Goal: Task Accomplishment & Management: Manage account settings

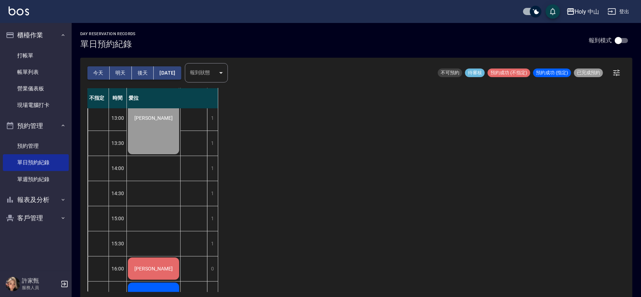
scroll to position [107, 0]
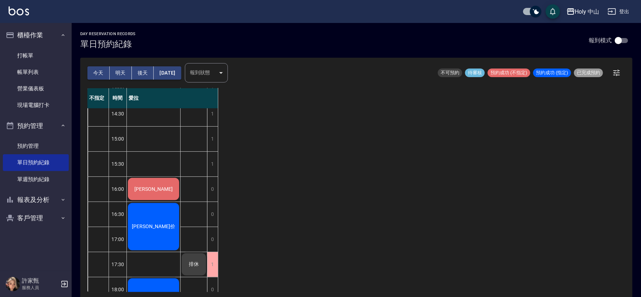
click at [148, 189] on span "[PERSON_NAME]" at bounding box center [153, 189] width 41 height 6
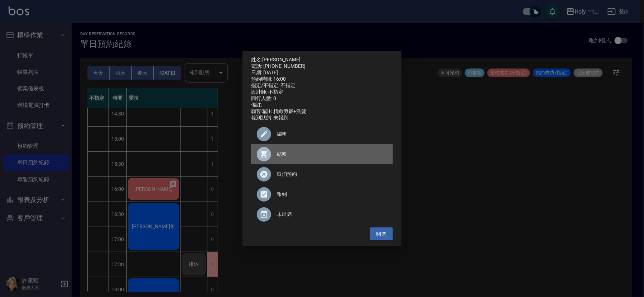
click at [282, 155] on span "結帳" at bounding box center [332, 154] width 110 height 8
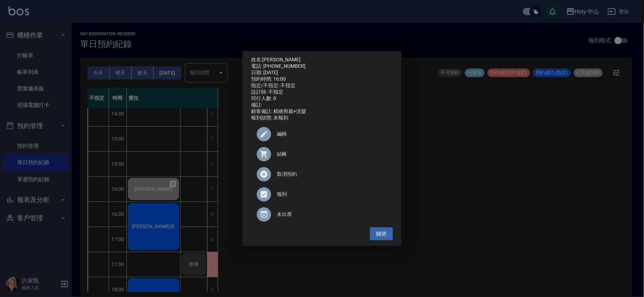
click at [468, 201] on div "姓名: [PERSON_NAME] 電話: [PHONE_NUMBER] 日期: [DATE] 預約時間: 16:00 指定/不指定: 不指定 設計師: 不指…" at bounding box center [322, 148] width 644 height 297
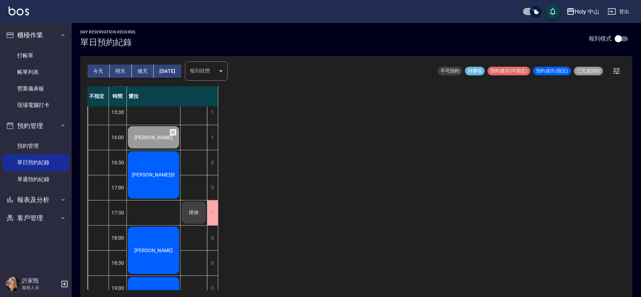
scroll to position [64, 0]
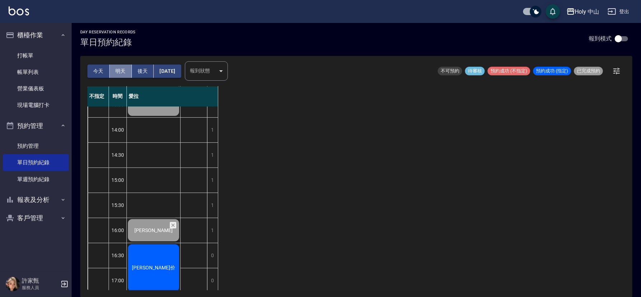
click at [121, 71] on button "明天" at bounding box center [121, 70] width 22 height 13
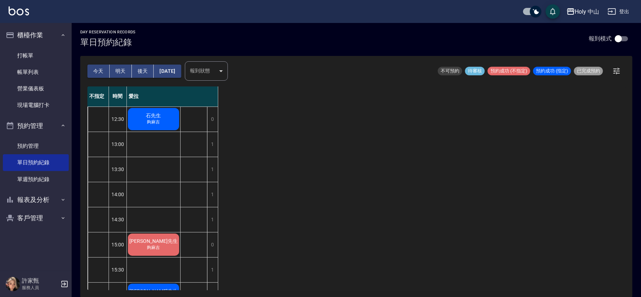
click at [144, 68] on button "後天" at bounding box center [143, 70] width 22 height 13
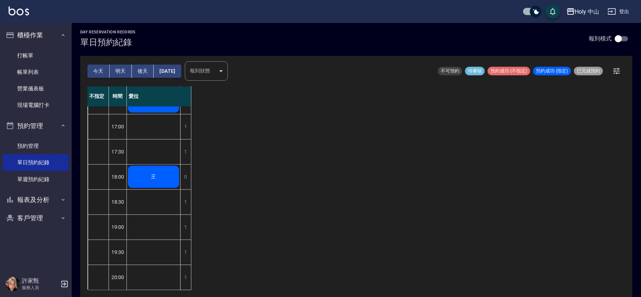
scroll to position [226, 0]
click at [250, 163] on div "不指定 時間 愛拉 12:30 13:00 13:30 14:00 14:30 15:00 15:30 16:00 16:30 17:00 17:30 18:…" at bounding box center [356, 187] width 538 height 203
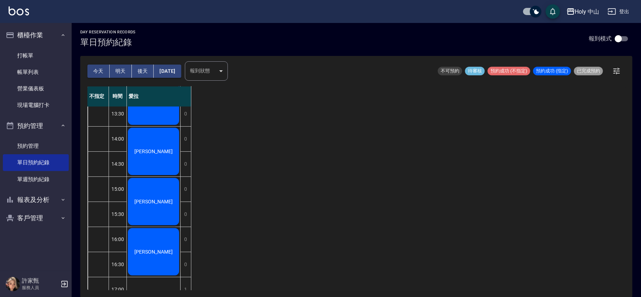
scroll to position [0, 0]
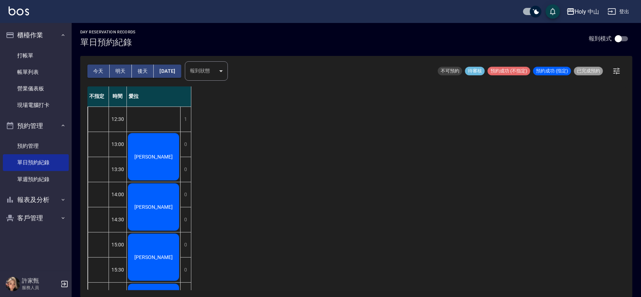
click at [99, 71] on button "今天" at bounding box center [98, 70] width 22 height 13
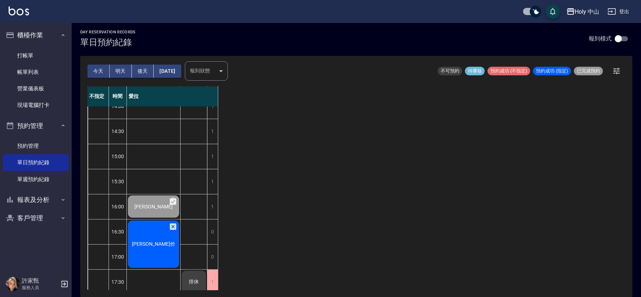
scroll to position [161, 0]
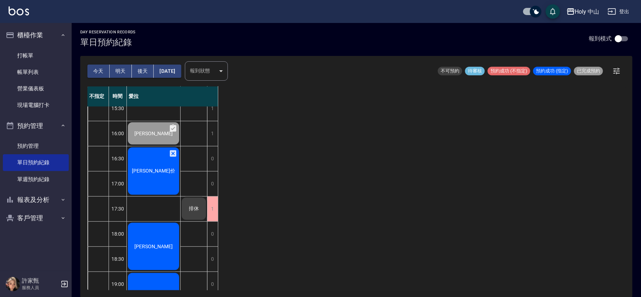
click at [157, 174] on div "[PERSON_NAME]" at bounding box center [153, 170] width 53 height 49
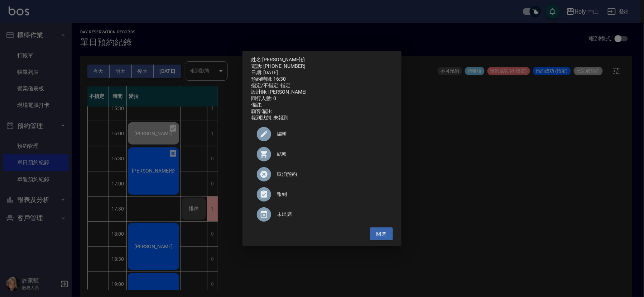
click at [275, 153] on div at bounding box center [267, 154] width 20 height 14
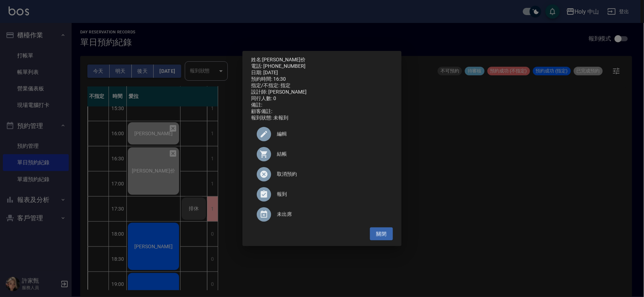
click at [579, 210] on div "姓名: 陳冠价 電話: 0989068891 日期: 2025/09/11 預約時間: 16:30 指定/不指定: 指定 設計師: 愛拉 同行人數: 0 備註…" at bounding box center [322, 148] width 644 height 297
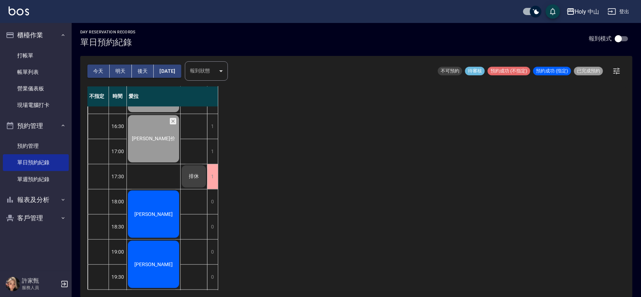
scroll to position [226, 0]
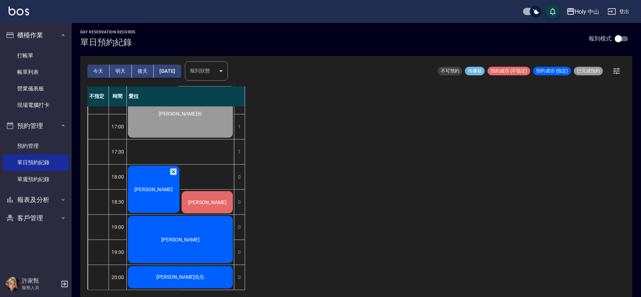
click at [160, 191] on div "[PERSON_NAME]" at bounding box center [154, 188] width 54 height 49
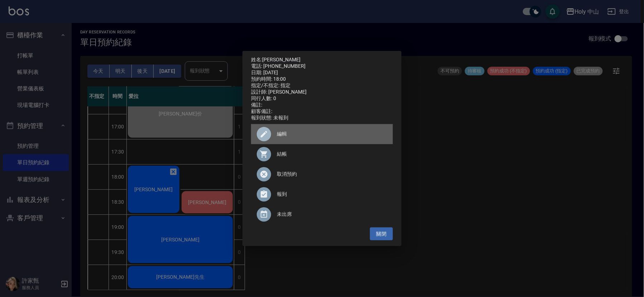
click at [279, 135] on span "編輯" at bounding box center [332, 134] width 110 height 8
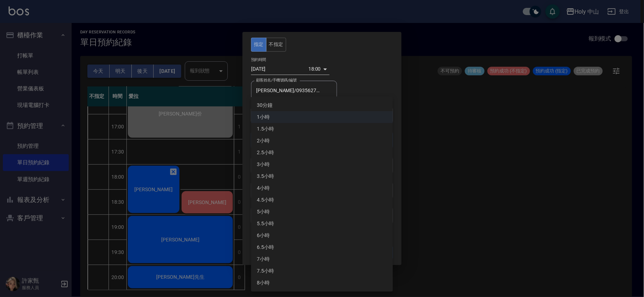
click at [324, 143] on body "Holy 中山 登出 櫃檯作業 打帳單 帳單列表 營業儀表板 現場電腦打卡 預約管理 預約管理 單日預約紀錄 單週預約紀錄 報表及分析 報表目錄 店家日報表 …" at bounding box center [322, 147] width 644 height 299
click at [264, 105] on li "30分鐘" at bounding box center [322, 105] width 142 height 12
type input "1"
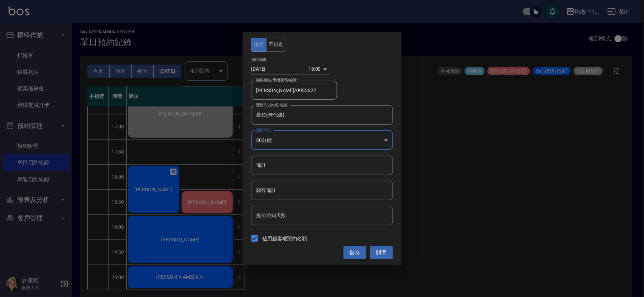
click at [350, 252] on button "儲存" at bounding box center [354, 252] width 23 height 13
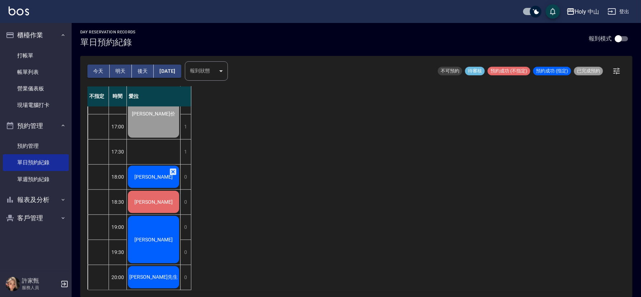
click at [390, 186] on div "不指定 時間 愛拉 12:30 13:00 13:30 14:00 14:30 15:00 15:30 16:00 16:30 17:00 17:30 18:…" at bounding box center [356, 187] width 538 height 203
click at [146, 174] on div "[PERSON_NAME]" at bounding box center [153, 176] width 53 height 24
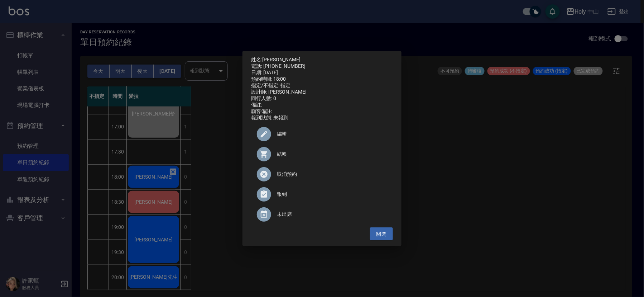
click at [281, 154] on span "結帳" at bounding box center [332, 154] width 110 height 8
click at [542, 184] on div "姓名: 吳建霖 電話: 0935627113 日期: 2025/09/11 預約時間: 18:00 指定/不指定: 指定 設計師: 愛拉 同行人數: 0 備註…" at bounding box center [322, 148] width 644 height 297
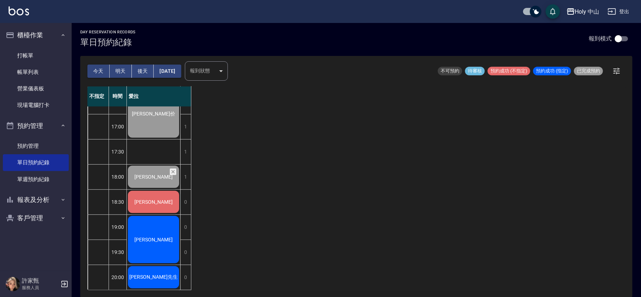
click at [149, 199] on span "[PERSON_NAME]" at bounding box center [153, 202] width 41 height 6
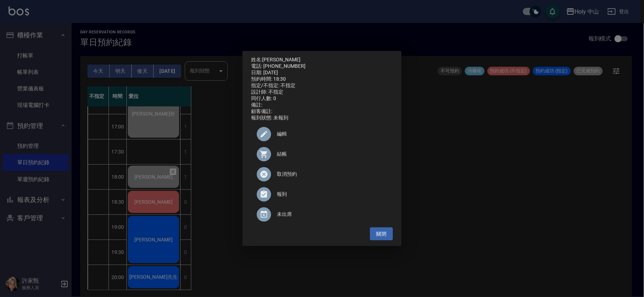
click at [277, 156] on span "結帳" at bounding box center [332, 154] width 110 height 8
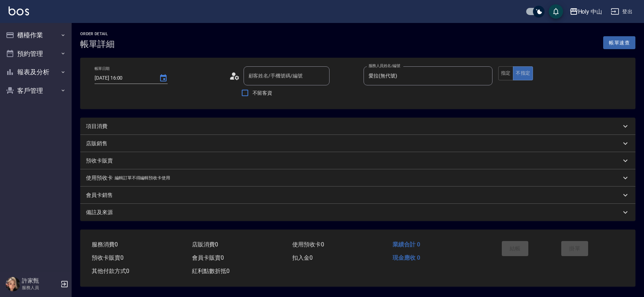
type input "2025/09/11 16:00"
type input "愛拉(無代號)"
type input "林耕宇/0968503117/null"
click at [195, 120] on div "項目消費" at bounding box center [356, 125] width 552 height 17
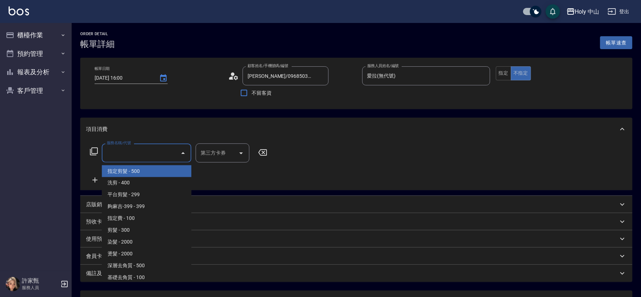
click at [161, 156] on input "服務名稱/代號" at bounding box center [141, 152] width 72 height 13
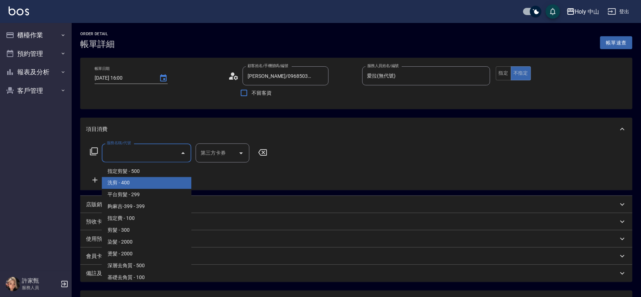
click at [135, 184] on span "洗剪 - 400" at bounding box center [147, 183] width 90 height 12
type input "洗剪(3)"
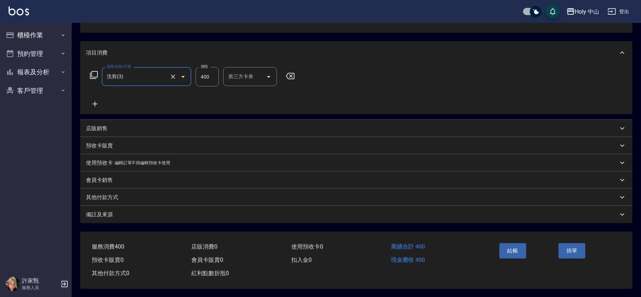
scroll to position [79, 0]
click at [189, 210] on div "備註及來源" at bounding box center [352, 214] width 532 height 8
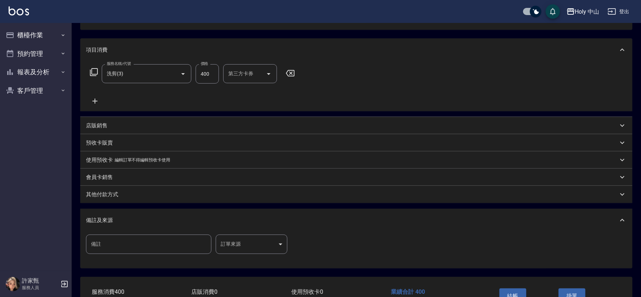
click at [233, 241] on body "Holy 中山 登出 櫃檯作業 打帳單 帳單列表 營業儀表板 現場電腦打卡 預約管理 預約管理 單日預約紀錄 單週預約紀錄 報表及分析 報表目錄 店家日報表 …" at bounding box center [320, 131] width 641 height 421
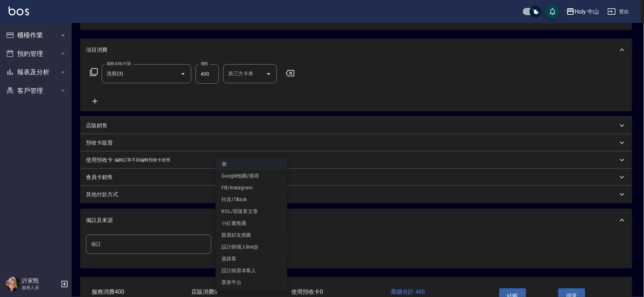
click at [235, 243] on li "設計師個人line@" at bounding box center [252, 247] width 72 height 12
type input "設計師個人line@"
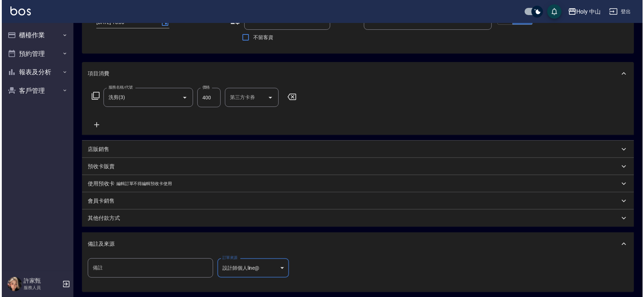
scroll to position [127, 0]
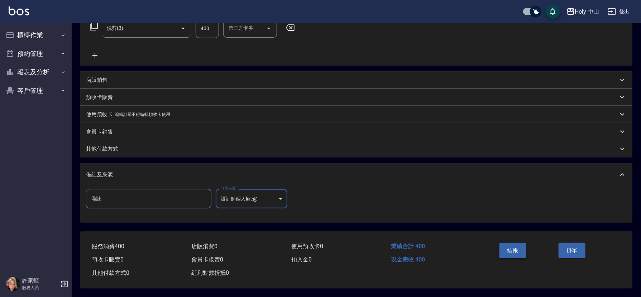
click at [515, 250] on button "結帳" at bounding box center [512, 249] width 27 height 15
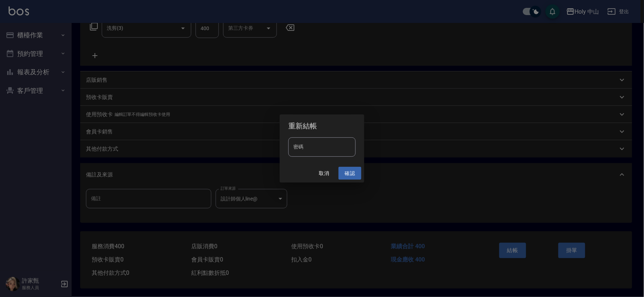
click at [352, 171] on button "確認" at bounding box center [349, 173] width 23 height 13
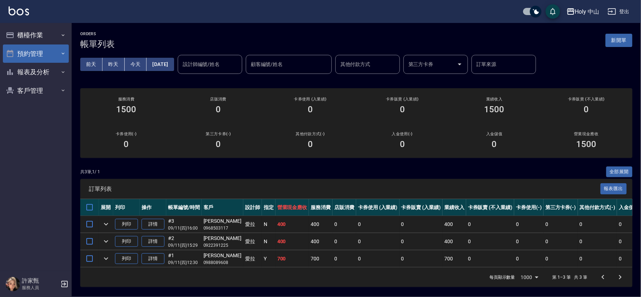
click at [26, 53] on button "預約管理" at bounding box center [36, 53] width 66 height 19
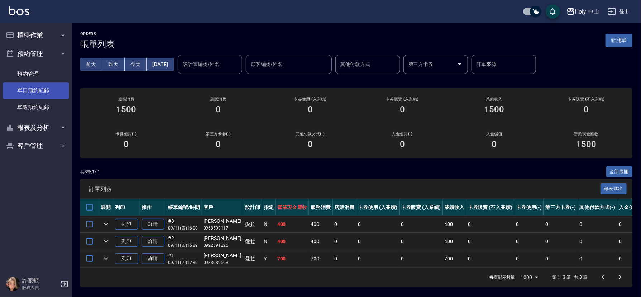
click at [44, 90] on link "單日預約紀錄" at bounding box center [36, 90] width 66 height 16
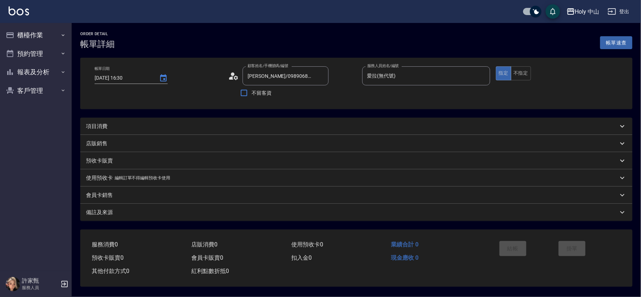
click at [208, 122] on div "項目消費" at bounding box center [352, 126] width 532 height 8
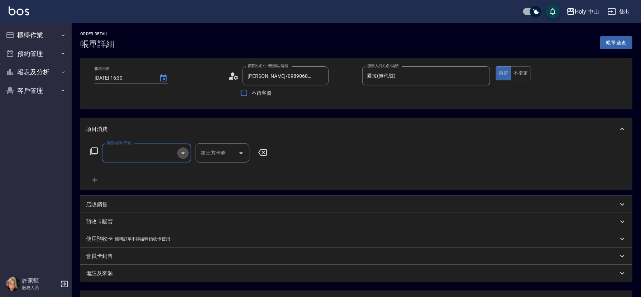
click at [180, 152] on icon "Open" at bounding box center [183, 153] width 9 height 9
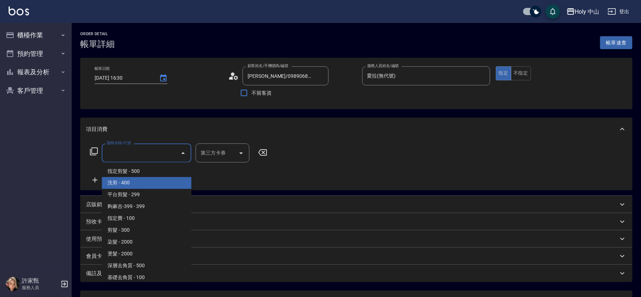
click at [141, 181] on span "洗剪 - 400" at bounding box center [147, 183] width 90 height 12
type input "洗剪(3)"
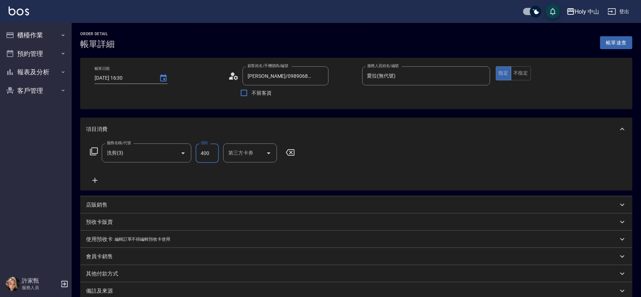
click at [208, 154] on input "400" at bounding box center [207, 152] width 23 height 19
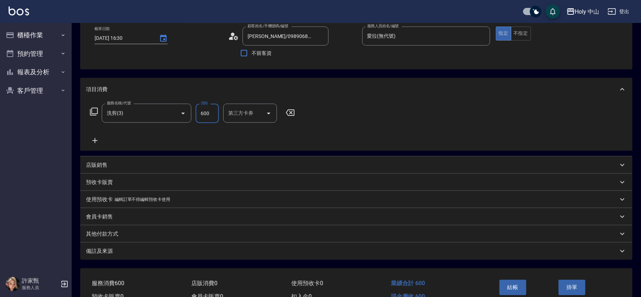
scroll to position [79, 0]
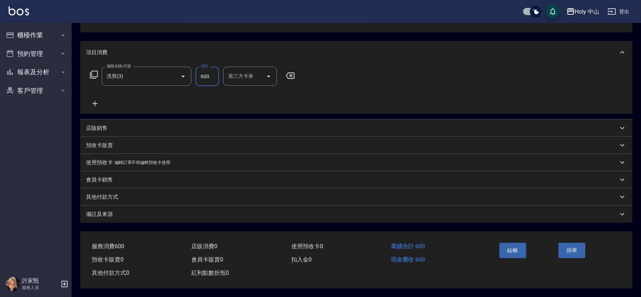
type input "600"
click at [237, 210] on div "備註及來源" at bounding box center [352, 214] width 532 height 8
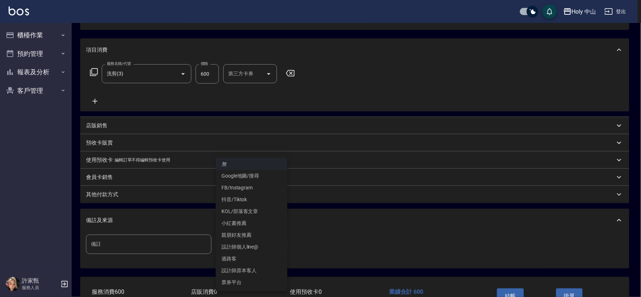
click at [240, 249] on body "Holy 中山 登出 櫃檯作業 打帳單 帳單列表 營業儀表板 現場電腦打卡 預約管理 預約管理 單日預約紀錄 單週預約紀錄 報表及分析 報表目錄 店家日報表 …" at bounding box center [320, 131] width 641 height 421
click at [245, 268] on li "設計師原本客人" at bounding box center [252, 270] width 72 height 12
type input "設計師原本客人"
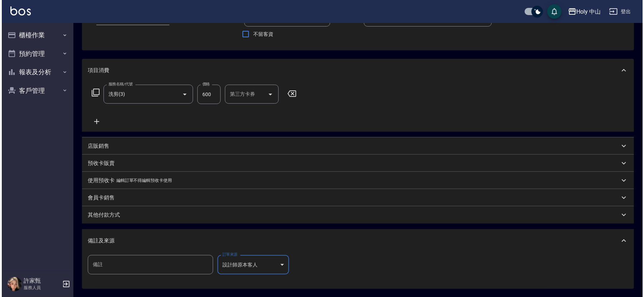
scroll to position [127, 0]
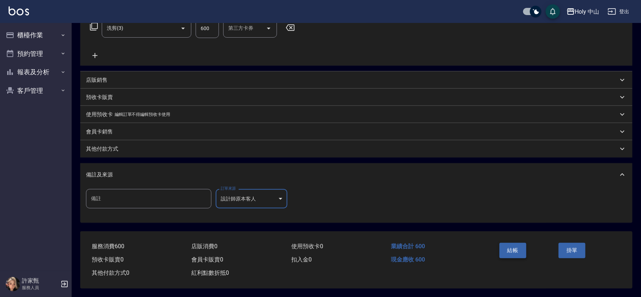
click at [518, 249] on button "結帳" at bounding box center [512, 249] width 27 height 15
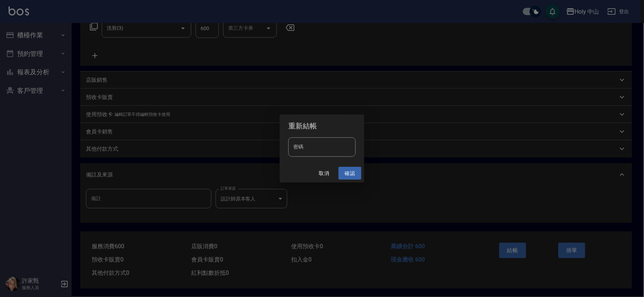
click at [350, 174] on button "確認" at bounding box center [349, 173] width 23 height 13
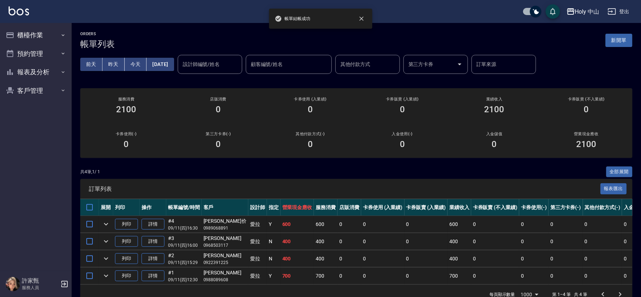
scroll to position [24, 0]
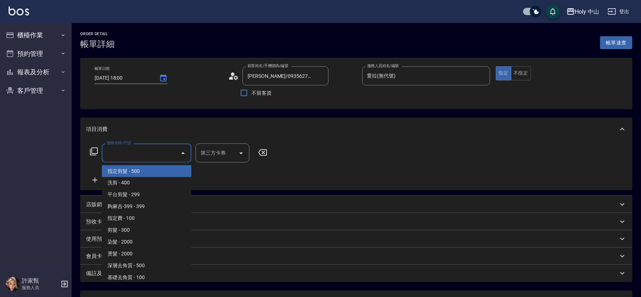
click at [144, 153] on input "服務名稱/代號" at bounding box center [141, 152] width 72 height 13
click at [133, 170] on span "指定剪髮 - 500" at bounding box center [147, 171] width 90 height 12
type input "指定剪髮(1)"
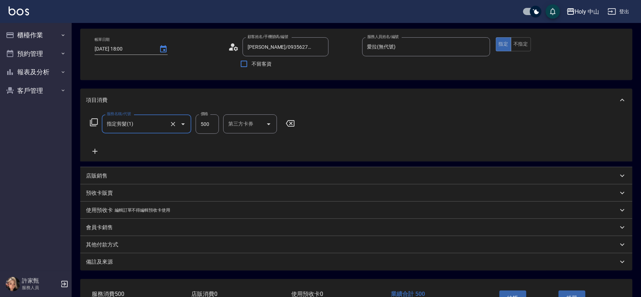
scroll to position [54, 0]
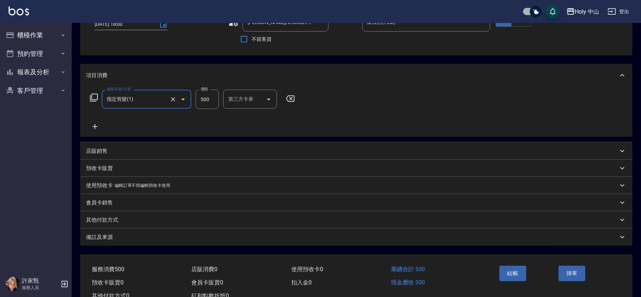
click at [162, 242] on div "備註及來源" at bounding box center [356, 236] width 552 height 17
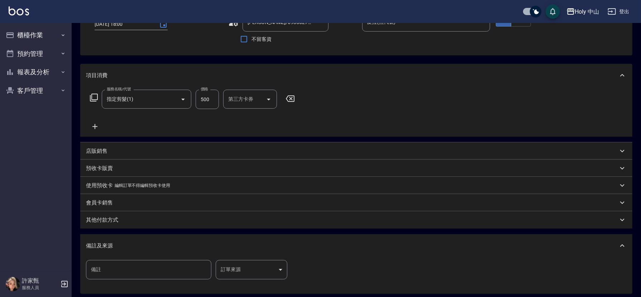
click at [239, 265] on body "Holy 中山 登出 櫃檯作業 打帳單 帳單列表 營業儀表板 現場電腦打卡 預約管理 預約管理 單日預約紀錄 單週預約紀錄 報表及分析 報表目錄 店家日報表 …" at bounding box center [320, 156] width 641 height 421
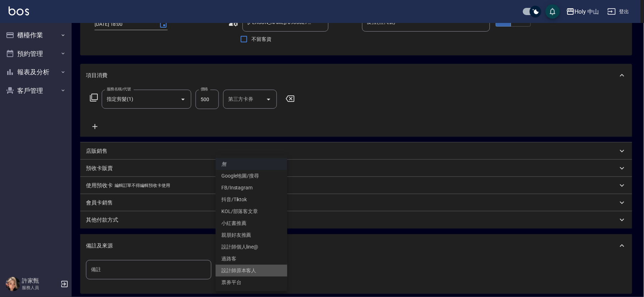
click at [238, 269] on li "設計師原本客人" at bounding box center [252, 270] width 72 height 12
type input "設計師原本客人"
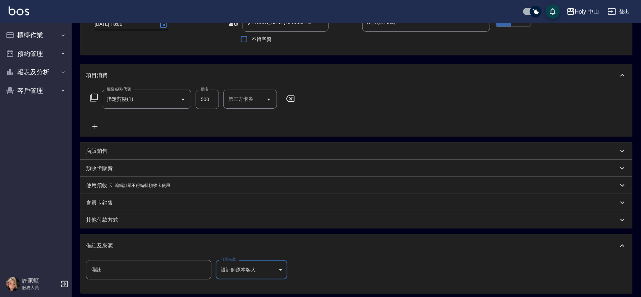
scroll to position [0, 0]
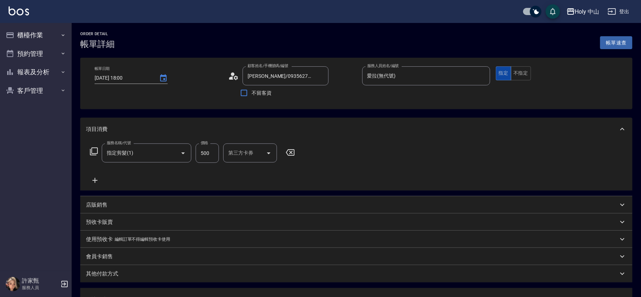
click at [502, 75] on button "指定" at bounding box center [503, 73] width 15 height 14
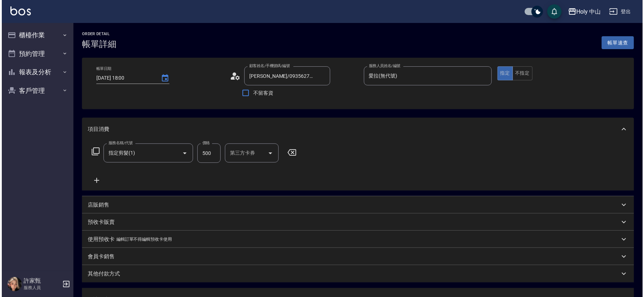
scroll to position [127, 0]
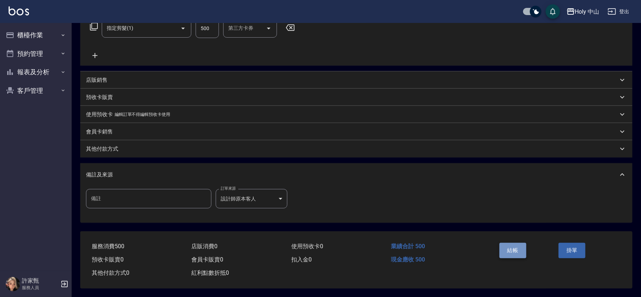
click at [511, 244] on button "結帳" at bounding box center [512, 249] width 27 height 15
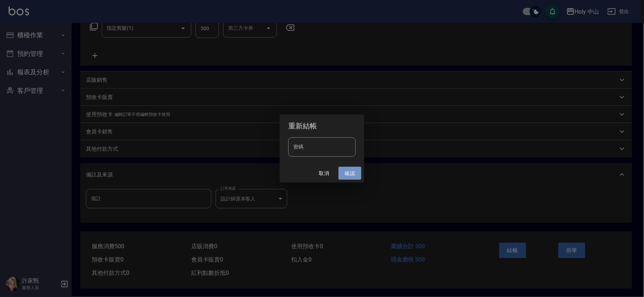
click at [350, 173] on button "確認" at bounding box center [349, 173] width 23 height 13
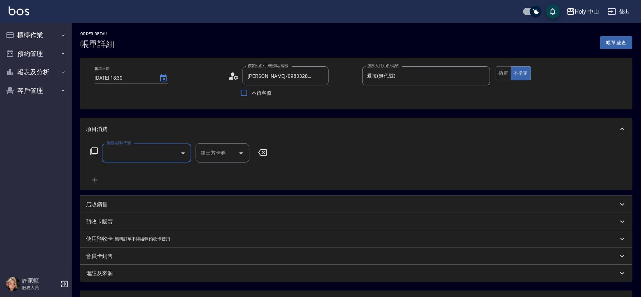
click at [159, 151] on input "服務名稱/代號" at bounding box center [141, 152] width 72 height 13
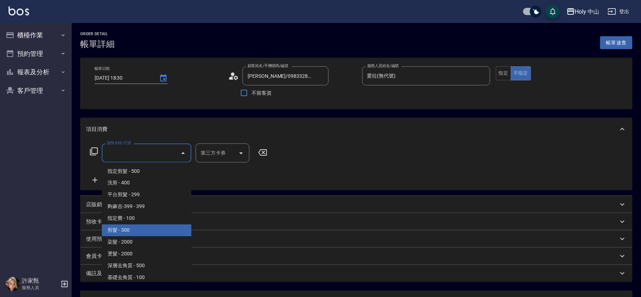
click at [125, 228] on span "剪髮 - 300" at bounding box center [147, 230] width 90 height 12
type input "剪髮(C02)"
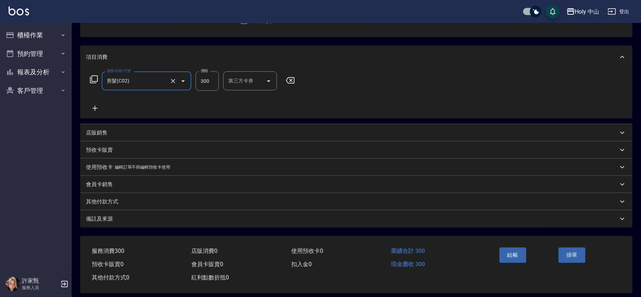
scroll to position [79, 0]
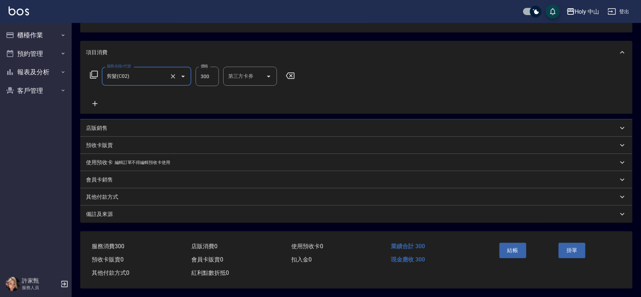
click at [218, 210] on div "備註及來源" at bounding box center [352, 214] width 532 height 8
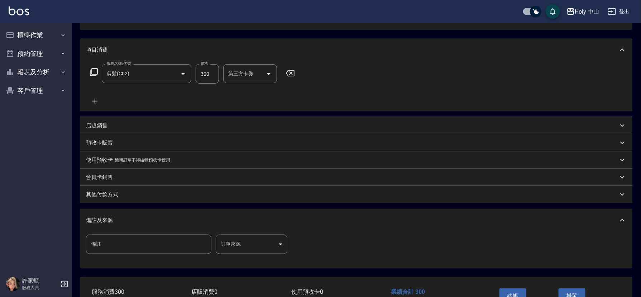
click at [273, 241] on body "Holy 中山 登出 櫃檯作業 打帳單 帳單列表 營業儀表板 現場電腦打卡 預約管理 預約管理 單日預約紀錄 單週預約紀錄 報表及分析 報表目錄 店家日報表 …" at bounding box center [320, 131] width 641 height 421
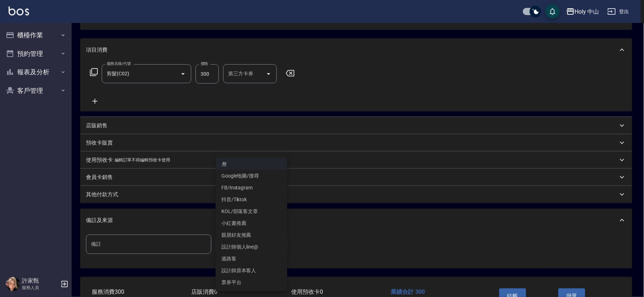
click at [242, 259] on li "過路客" at bounding box center [252, 258] width 72 height 12
type input "過路客"
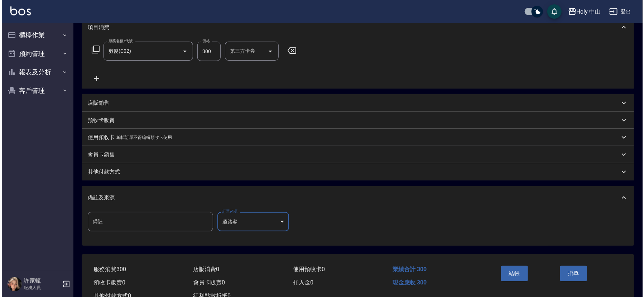
scroll to position [107, 0]
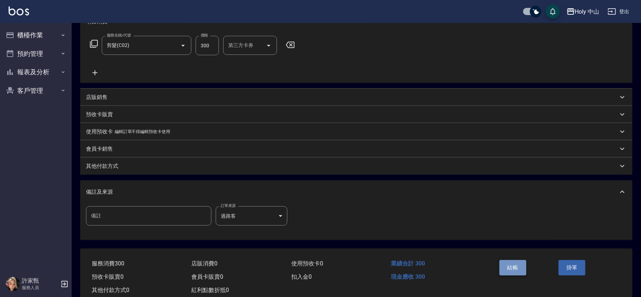
click at [511, 265] on button "結帳" at bounding box center [512, 267] width 27 height 15
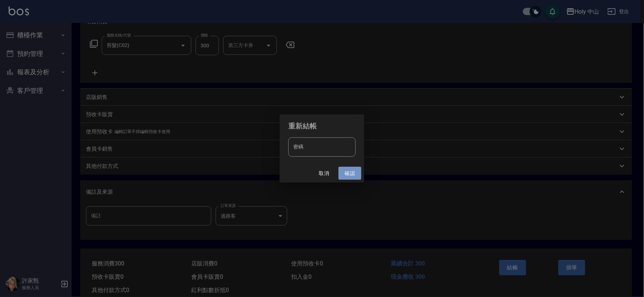
click at [348, 172] on button "確認" at bounding box center [349, 173] width 23 height 13
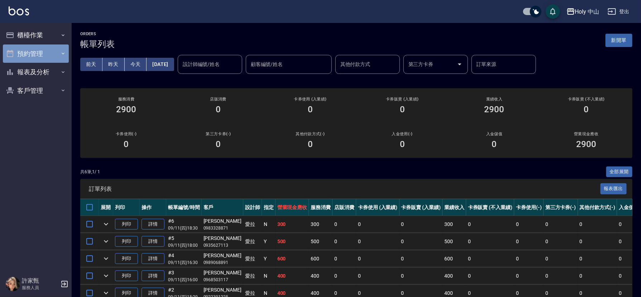
click at [39, 53] on button "預約管理" at bounding box center [36, 53] width 66 height 19
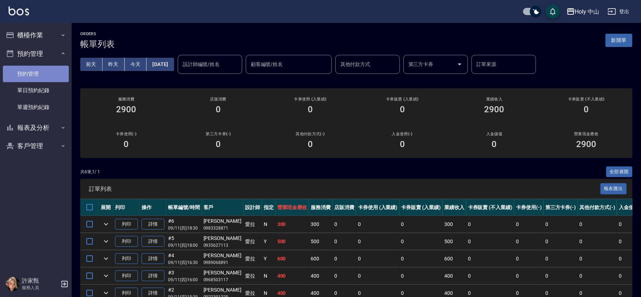
click at [48, 74] on link "預約管理" at bounding box center [36, 74] width 66 height 16
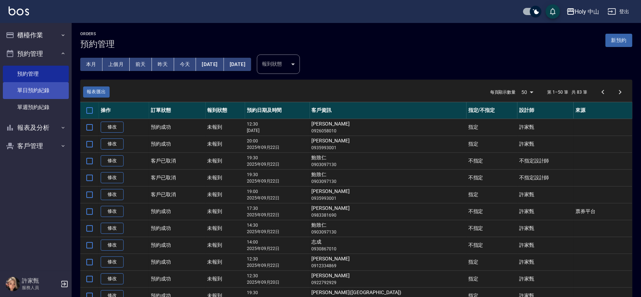
click at [48, 86] on link "單日預約紀錄" at bounding box center [36, 90] width 66 height 16
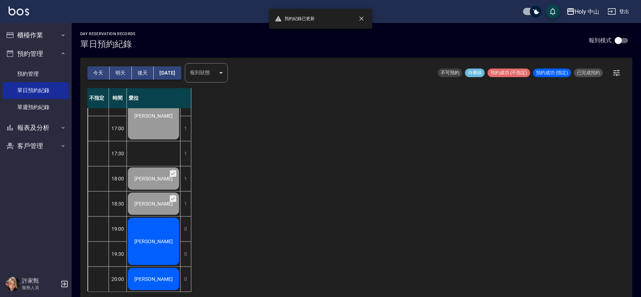
scroll to position [226, 0]
click at [175, 67] on button "[DATE]" at bounding box center [167, 72] width 27 height 13
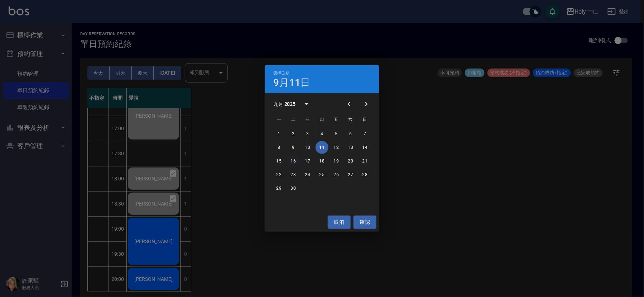
click at [293, 159] on button "16" at bounding box center [293, 160] width 13 height 13
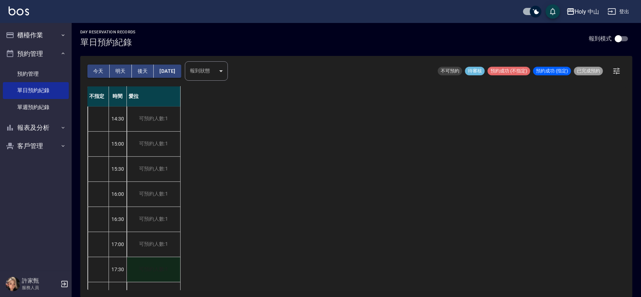
scroll to position [226, 0]
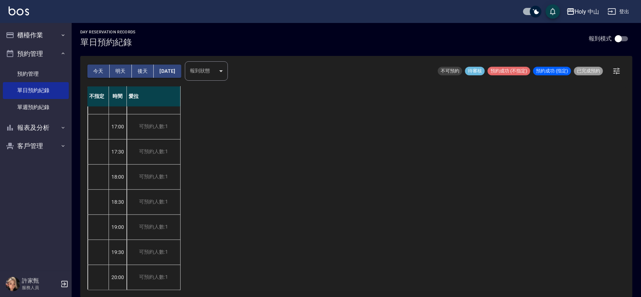
click at [179, 72] on button "[DATE]" at bounding box center [167, 70] width 27 height 13
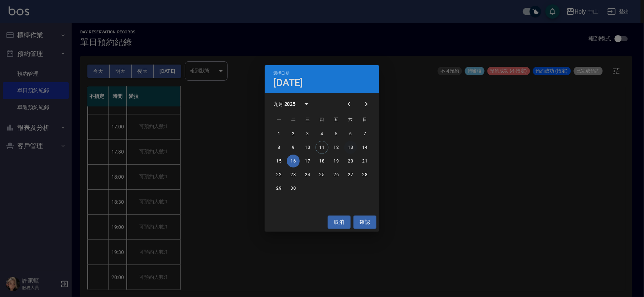
click at [348, 150] on button "13" at bounding box center [350, 147] width 13 height 13
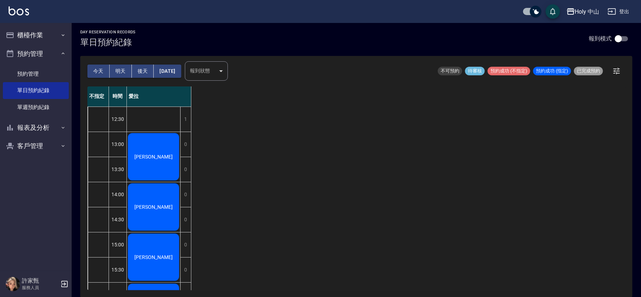
click at [180, 71] on button "[DATE]" at bounding box center [167, 70] width 27 height 13
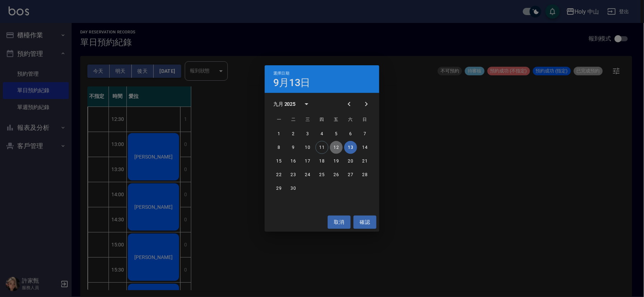
click at [336, 146] on button "12" at bounding box center [336, 147] width 13 height 13
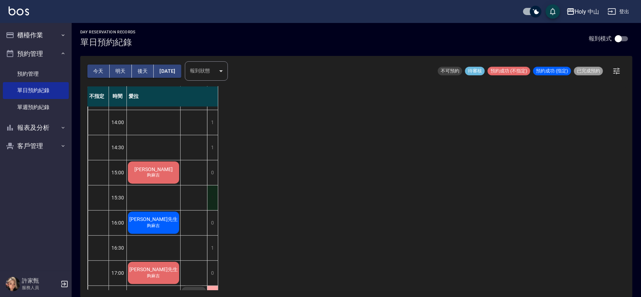
scroll to position [90, 0]
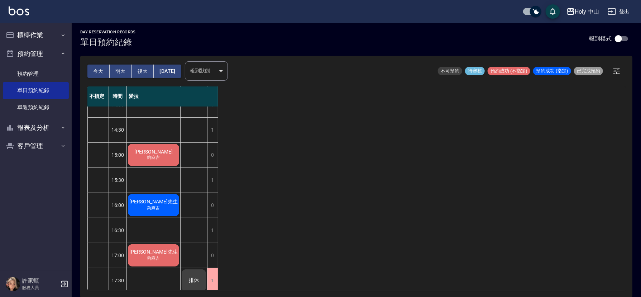
click at [99, 71] on button "今天" at bounding box center [98, 70] width 22 height 13
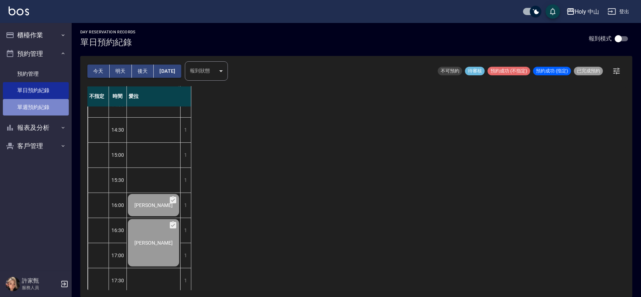
click at [34, 105] on link "單週預約紀錄" at bounding box center [36, 107] width 66 height 16
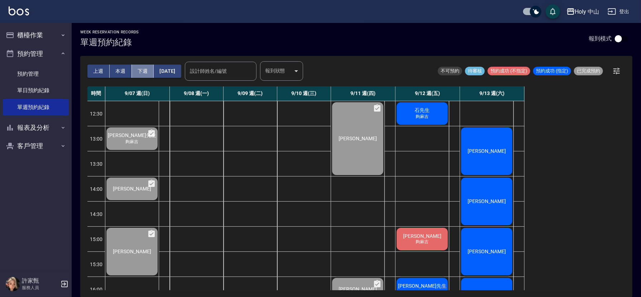
click at [144, 66] on button "下週" at bounding box center [143, 70] width 22 height 13
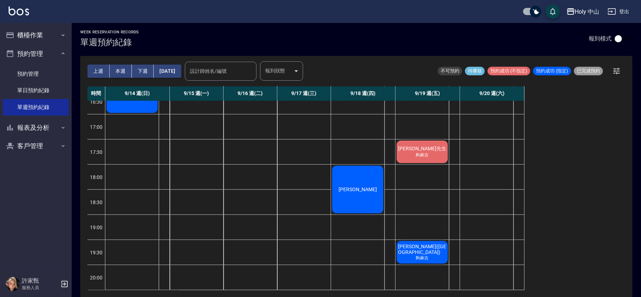
scroll to position [220, 0]
click at [126, 69] on button "本週" at bounding box center [121, 70] width 22 height 13
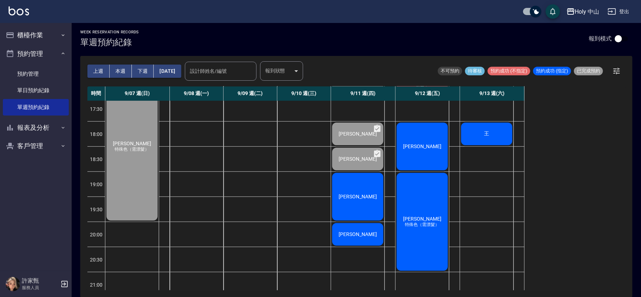
scroll to position [270, 0]
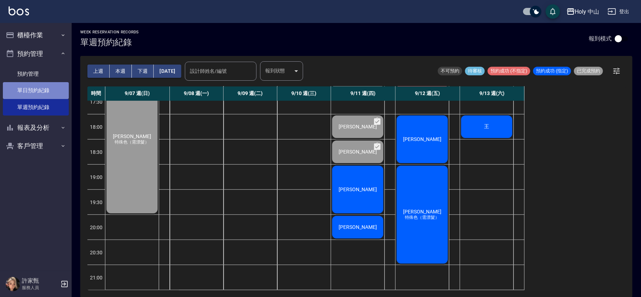
click at [24, 90] on link "單日預約紀錄" at bounding box center [36, 90] width 66 height 16
